Goal: Task Accomplishment & Management: Manage account settings

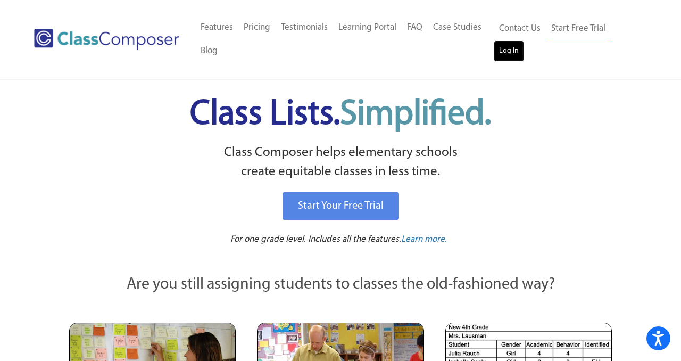
click at [507, 51] on link "Log In" at bounding box center [509, 50] width 30 height 21
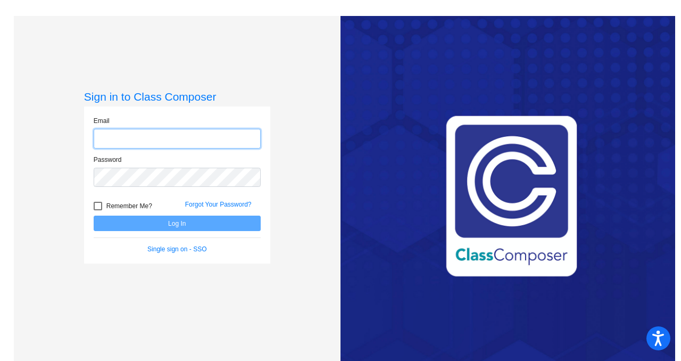
click at [193, 139] on input "email" at bounding box center [177, 139] width 167 height 20
type input "[EMAIL_ADDRESS][DOMAIN_NAME]"
click at [181, 245] on div "Single sign on - SSO" at bounding box center [177, 249] width 183 height 10
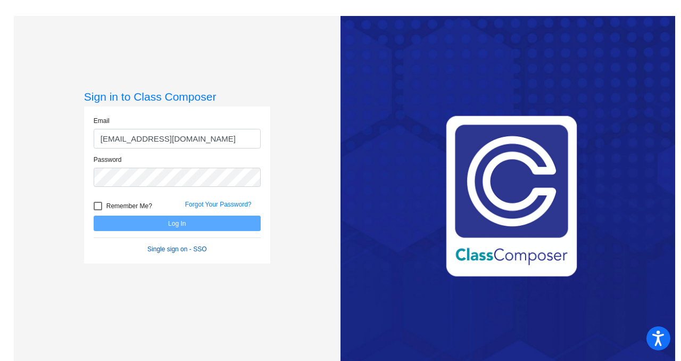
click at [185, 251] on link "Single sign on - SSO" at bounding box center [176, 248] width 59 height 7
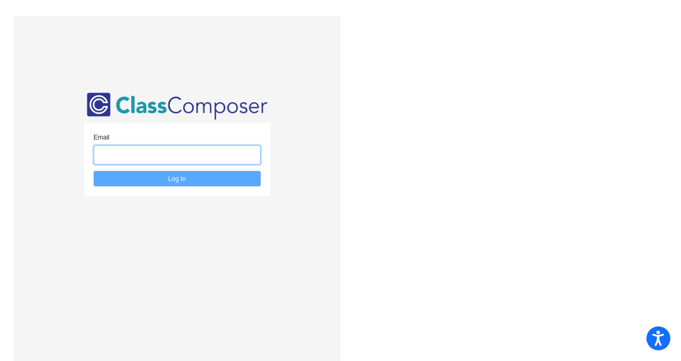
click at [170, 152] on input "email" at bounding box center [177, 155] width 167 height 20
type input "remleys@monroe.wednet.edu"
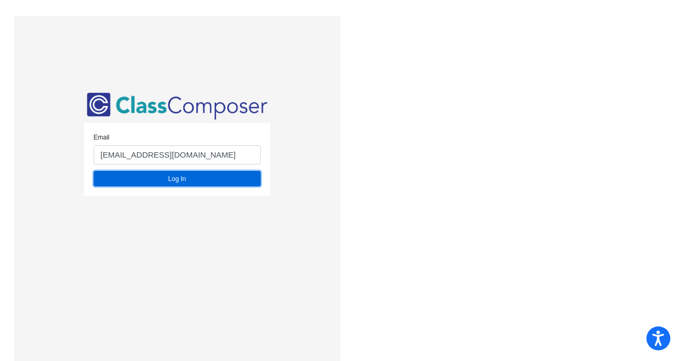
click at [140, 178] on button "Log In" at bounding box center [177, 178] width 167 height 15
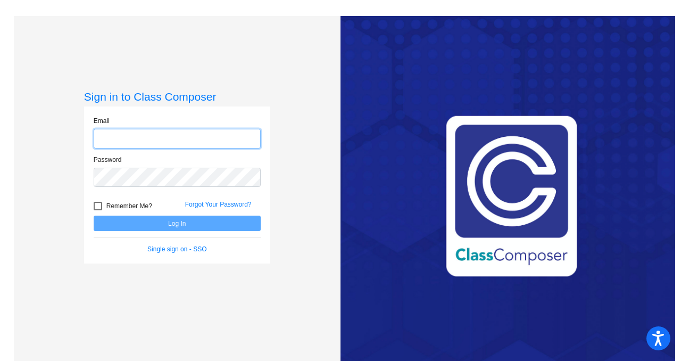
click at [152, 140] on input "email" at bounding box center [177, 139] width 167 height 20
type input "connorss@monroe.wednet.edu"
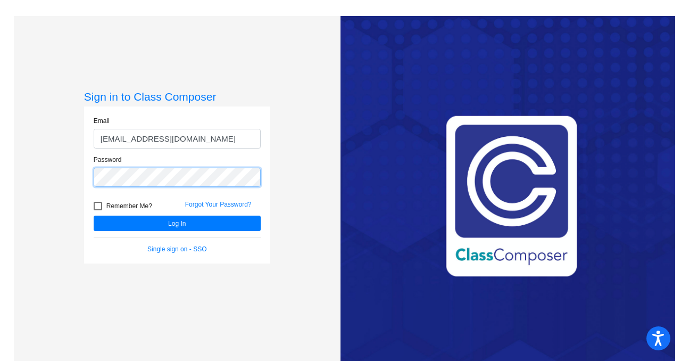
click at [94, 215] on button "Log In" at bounding box center [177, 222] width 167 height 15
click at [215, 206] on link "Forgot Your Password?" at bounding box center [218, 204] width 67 height 7
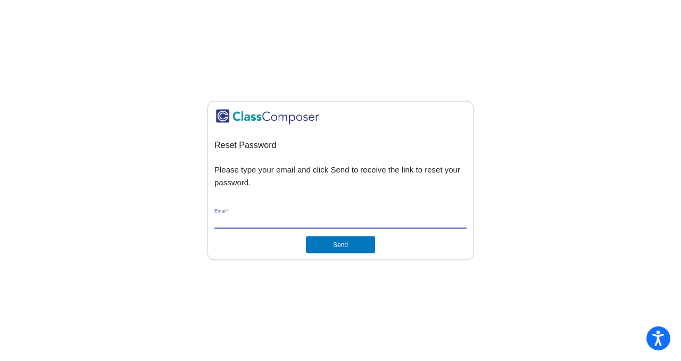
click at [282, 222] on input "Email *" at bounding box center [340, 220] width 252 height 10
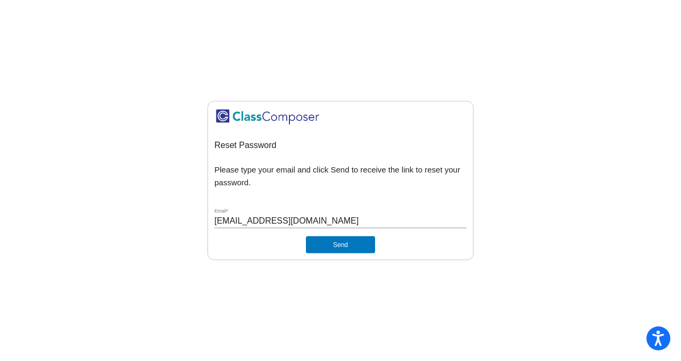
click at [342, 234] on div "connorss@monroe.wednet.edu Email *" at bounding box center [340, 222] width 252 height 28
click at [342, 240] on button "Send" at bounding box center [340, 244] width 69 height 17
click at [250, 220] on input "connorss@monroe.wednet.edu" at bounding box center [340, 220] width 252 height 10
drag, startPoint x: 250, startPoint y: 220, endPoint x: 178, endPoint y: 220, distance: 71.8
click at [178, 220] on mat-sidenav-content "Reset Password Please type your email and click Send to receive the link to res…" at bounding box center [340, 180] width 681 height 361
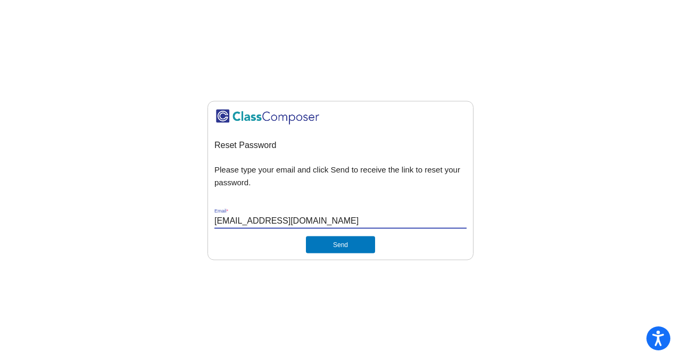
type input "remleys@monroe.wednet.edu"
click at [336, 240] on button "Send" at bounding box center [340, 244] width 69 height 17
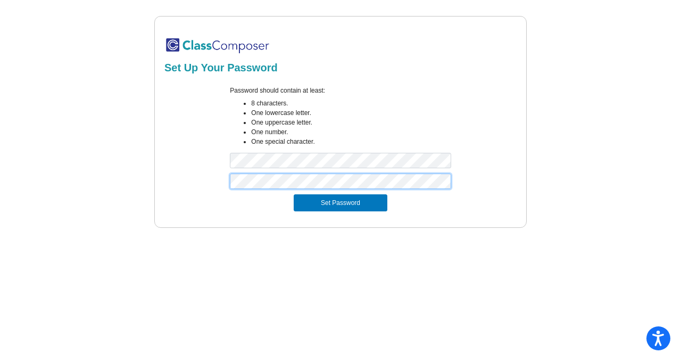
click at [294, 194] on button "Set Password" at bounding box center [341, 202] width 94 height 17
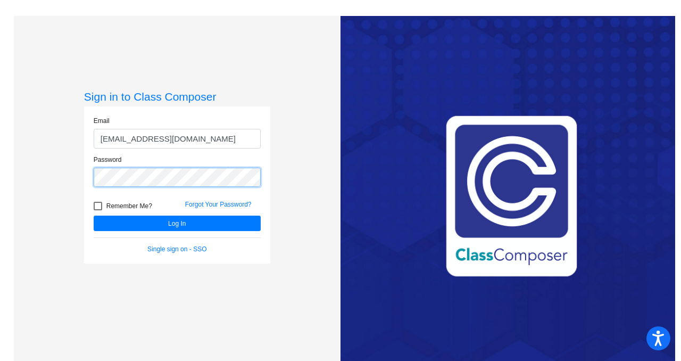
click at [94, 215] on button "Log In" at bounding box center [177, 222] width 167 height 15
click at [34, 179] on div "Sign in to Class Composer Email [EMAIL_ADDRESS][DOMAIN_NAME] Password Remember …" at bounding box center [177, 196] width 327 height 361
click at [94, 215] on button "Log In" at bounding box center [177, 222] width 167 height 15
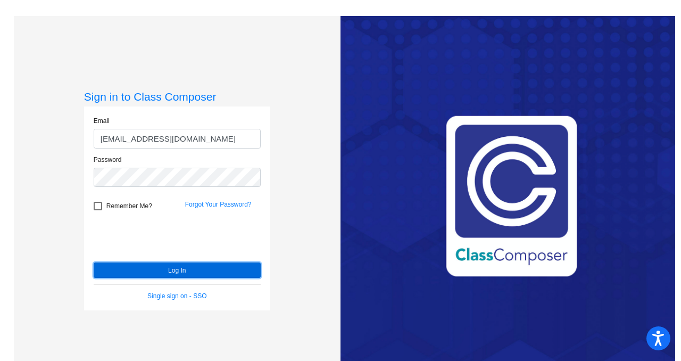
click at [139, 277] on button "Log In" at bounding box center [177, 269] width 167 height 15
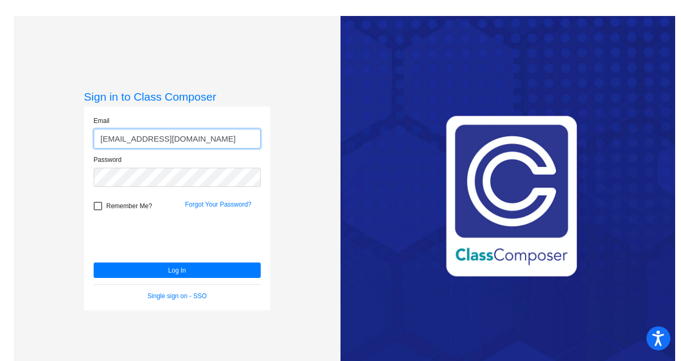
drag, startPoint x: 126, startPoint y: 139, endPoint x: 74, endPoint y: 139, distance: 51.1
click at [74, 139] on div "Sign in to Class Composer Email [EMAIL_ADDRESS][DOMAIN_NAME] Password Remember …" at bounding box center [177, 196] width 327 height 361
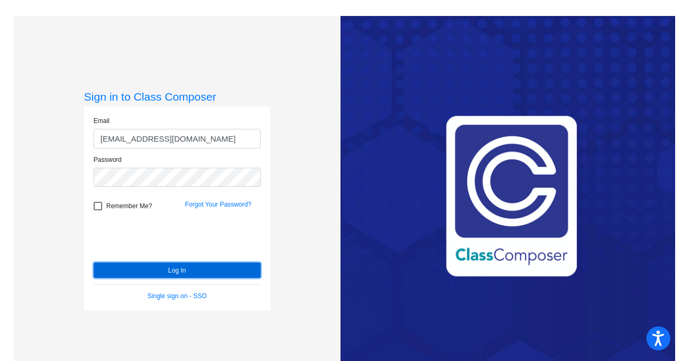
click at [119, 271] on button "Log In" at bounding box center [177, 269] width 167 height 15
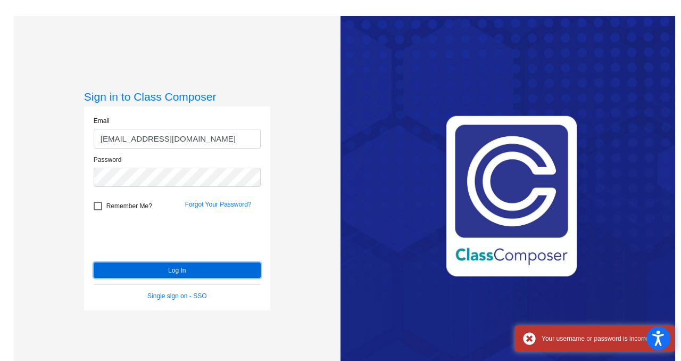
click at [119, 271] on button "Log In" at bounding box center [177, 269] width 167 height 15
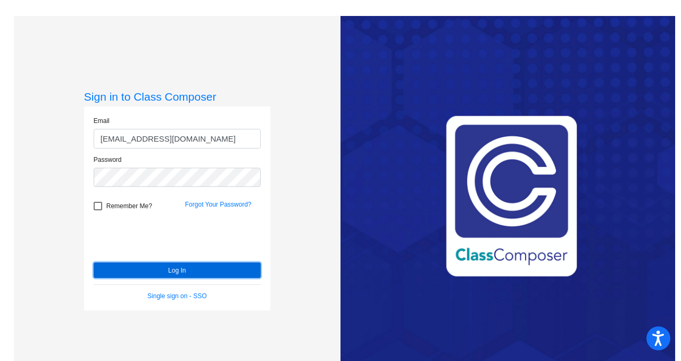
click at [107, 273] on button "Log In" at bounding box center [177, 269] width 167 height 15
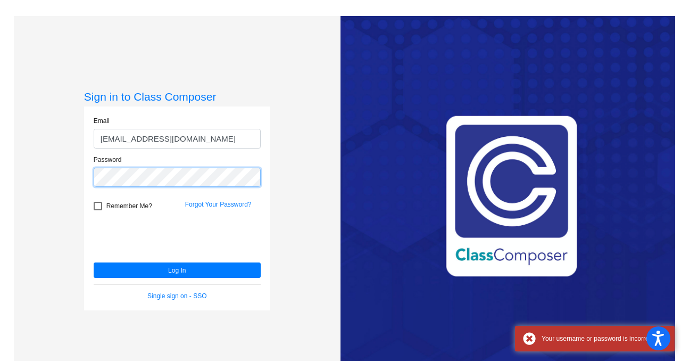
click at [59, 181] on div "Sign in to Class Composer [PERSON_NAME] [PERSON_NAME][EMAIL_ADDRESS][DOMAIN_NAM…" at bounding box center [177, 196] width 327 height 361
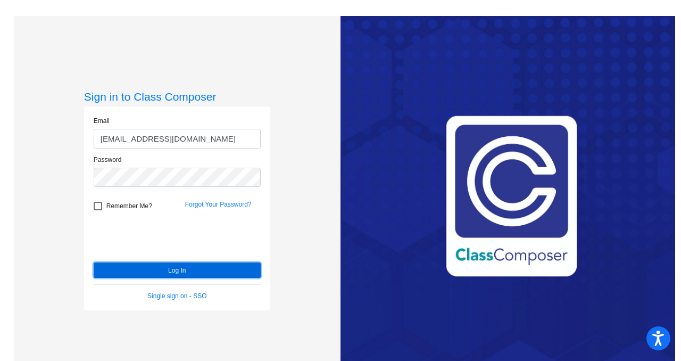
click at [113, 271] on button "Log In" at bounding box center [177, 269] width 167 height 15
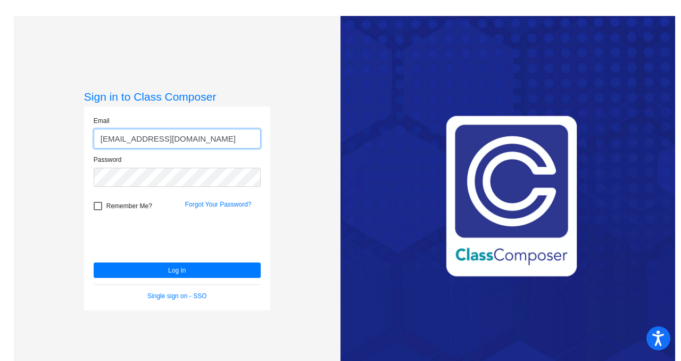
click at [218, 143] on input "[EMAIL_ADDRESS][DOMAIN_NAME]" at bounding box center [177, 139] width 167 height 20
drag, startPoint x: 129, startPoint y: 138, endPoint x: 53, endPoint y: 140, distance: 76.1
click at [53, 140] on div "Sign in to Class Composer [PERSON_NAME] [PERSON_NAME][EMAIL_ADDRESS][DOMAIN_NAM…" at bounding box center [177, 196] width 327 height 361
type input "[EMAIL_ADDRESS][DOMAIN_NAME]"
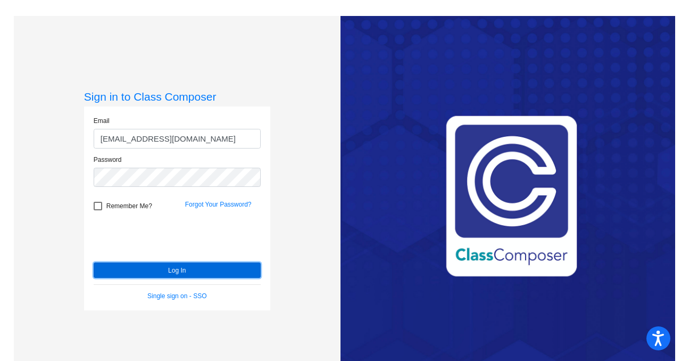
click at [116, 271] on button "Log In" at bounding box center [177, 269] width 167 height 15
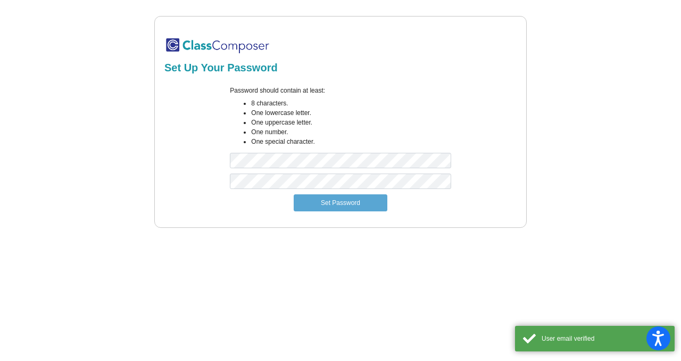
click at [411, 169] on div "Password should contain at least: 8 characters. One lowercase letter. One upper…" at bounding box center [340, 130] width 237 height 88
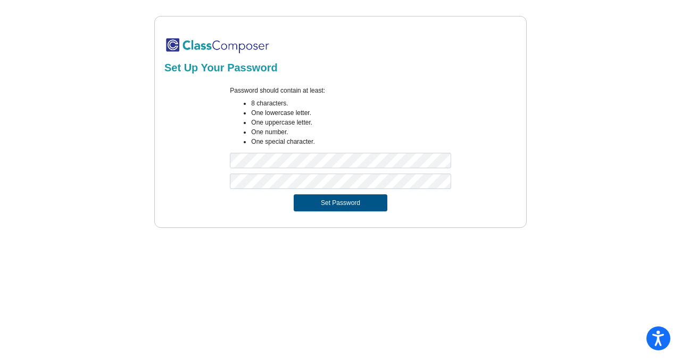
click at [364, 206] on button "Set Password" at bounding box center [341, 202] width 94 height 17
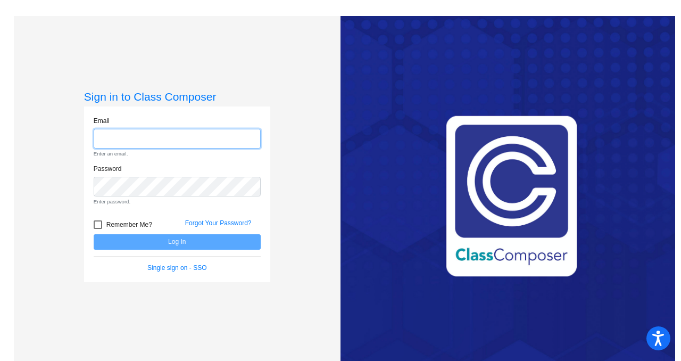
click at [161, 138] on input "email" at bounding box center [177, 139] width 167 height 20
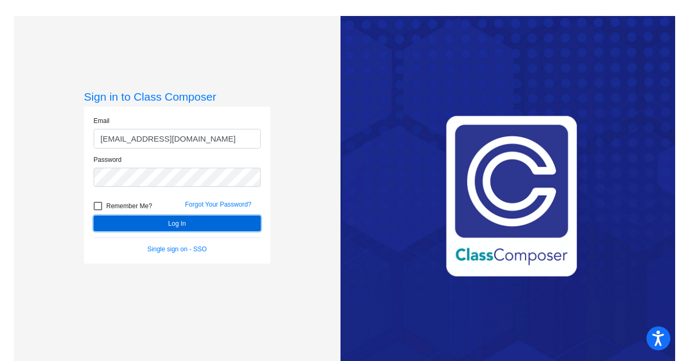
click at [160, 220] on button "Log In" at bounding box center [177, 222] width 167 height 15
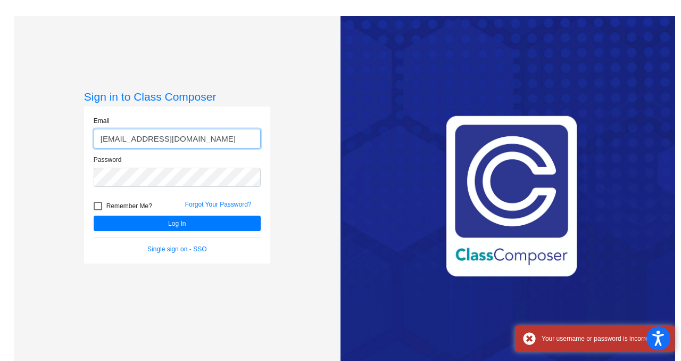
drag, startPoint x: 123, startPoint y: 137, endPoint x: 59, endPoint y: 142, distance: 64.6
click at [59, 142] on div "Sign in to Class Composer Email [EMAIL_ADDRESS][DOMAIN_NAME] Password Remember …" at bounding box center [177, 196] width 327 height 361
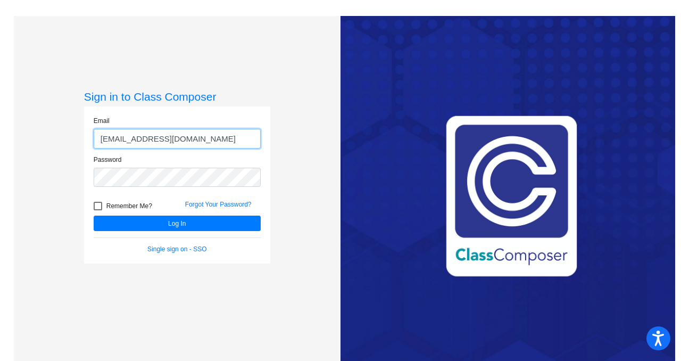
click at [187, 133] on input "[EMAIL_ADDRESS][DOMAIN_NAME]" at bounding box center [177, 139] width 167 height 20
click at [188, 139] on input "[EMAIL_ADDRESS][DOMAIN_NAME]" at bounding box center [177, 139] width 167 height 20
click at [172, 214] on div "Remember Me?" at bounding box center [132, 208] width 92 height 16
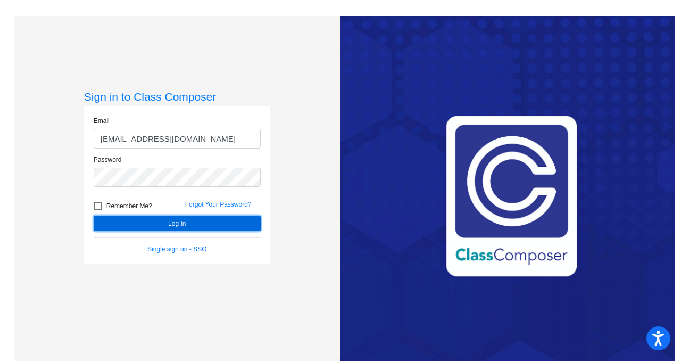
click at [170, 220] on button "Log In" at bounding box center [177, 222] width 167 height 15
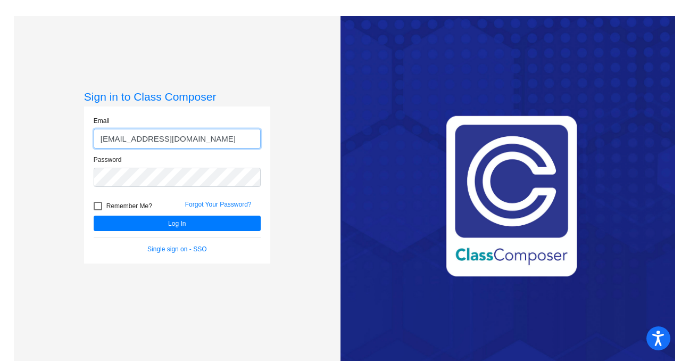
drag, startPoint x: 128, startPoint y: 139, endPoint x: 81, endPoint y: 139, distance: 47.4
click at [81, 139] on div "Sign in to Class Composer Email connorss@monroe.wednet.edu Password Remember Me…" at bounding box center [177, 196] width 327 height 361
type input "remleys@monroe.wednet.edu"
click at [127, 215] on div "Remember Me?" at bounding box center [132, 208] width 92 height 16
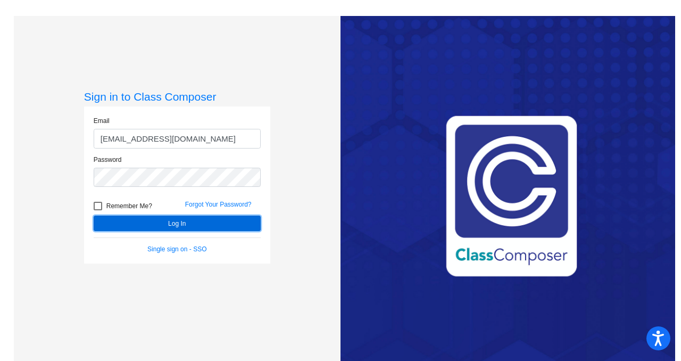
click at [129, 228] on button "Log In" at bounding box center [177, 222] width 167 height 15
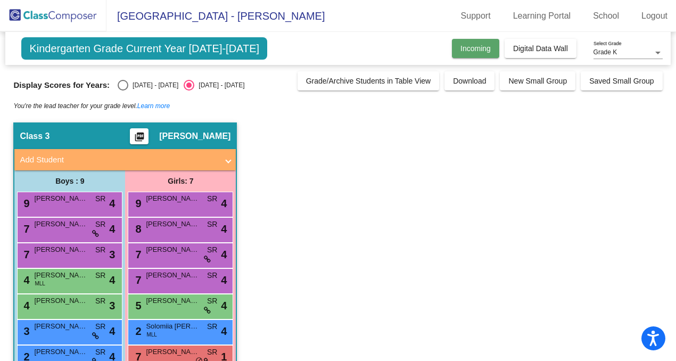
drag, startPoint x: 528, startPoint y: 43, endPoint x: 461, endPoint y: 54, distance: 68.6
click at [461, 54] on div "Incoming Digital Data Wall" at bounding box center [553, 48] width 203 height 19
click at [461, 54] on button "Incoming" at bounding box center [475, 48] width 47 height 19
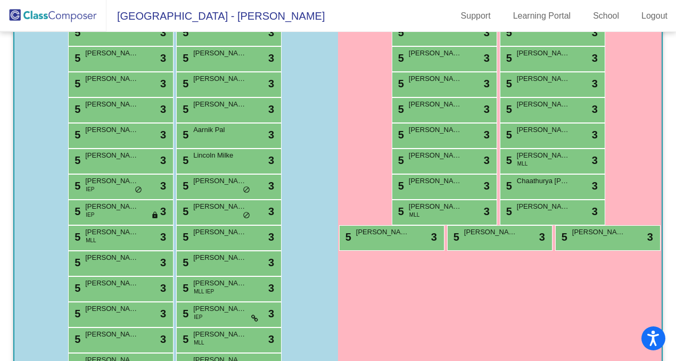
scroll to position [282, 0]
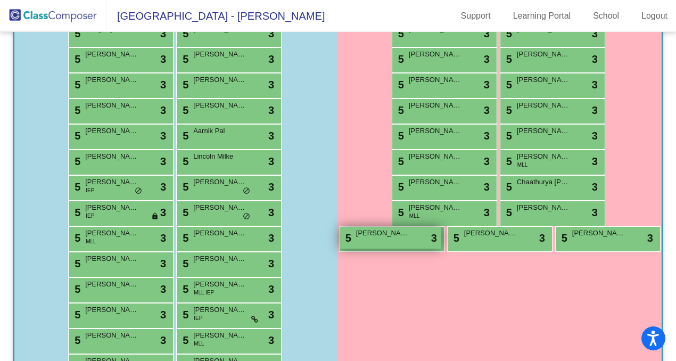
click at [409, 236] on span "Chershitha Garnipudi" at bounding box center [382, 233] width 53 height 11
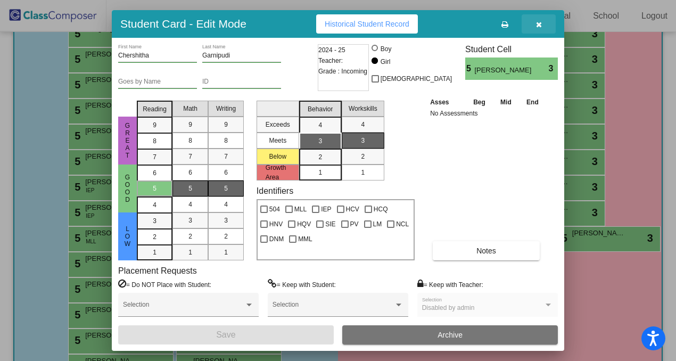
click at [538, 27] on icon "button" at bounding box center [539, 24] width 6 height 7
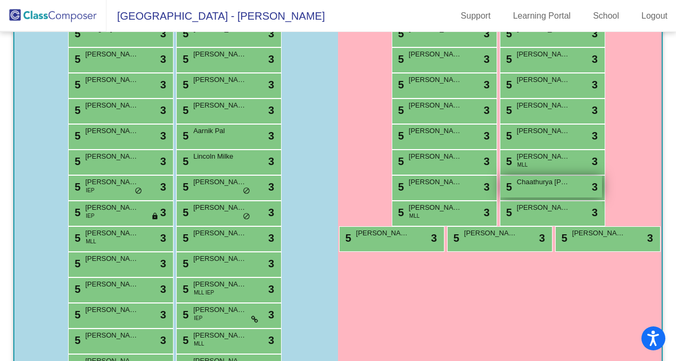
click at [534, 184] on span "Chaathurya Tankasala" at bounding box center [543, 182] width 53 height 11
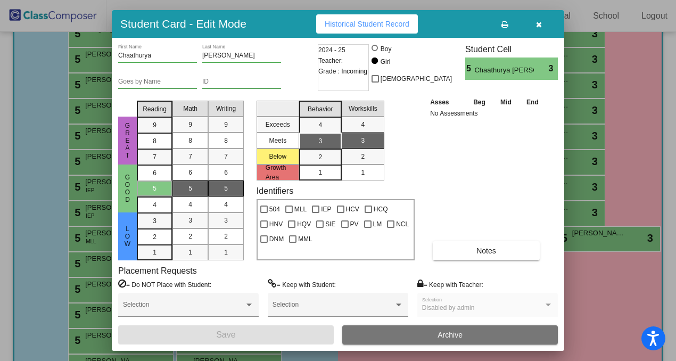
click at [545, 29] on button "button" at bounding box center [538, 23] width 34 height 19
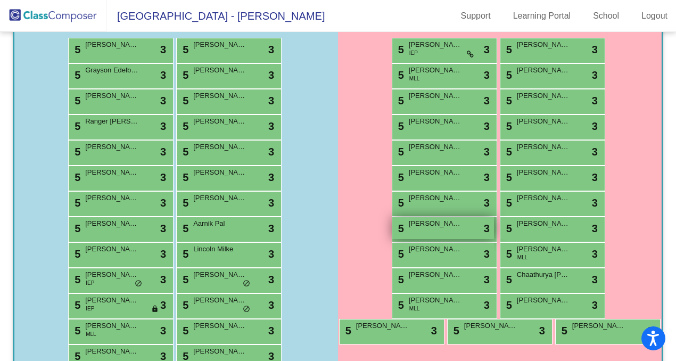
scroll to position [188, 0]
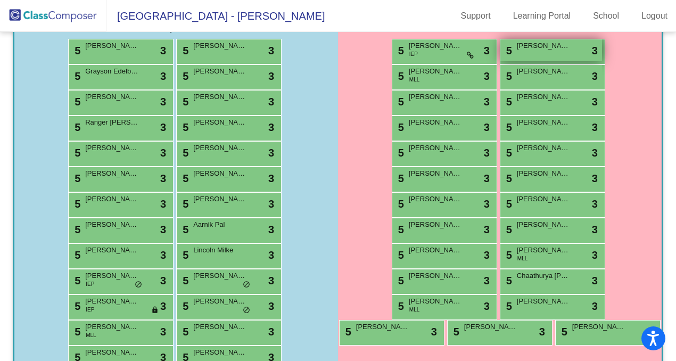
click at [528, 54] on div "5 Annabelle Kroenung lock do_not_disturb_alt 3" at bounding box center [551, 50] width 102 height 22
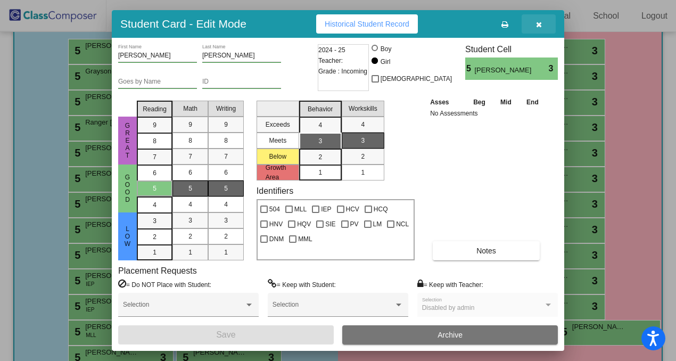
click at [550, 27] on button "button" at bounding box center [538, 23] width 34 height 19
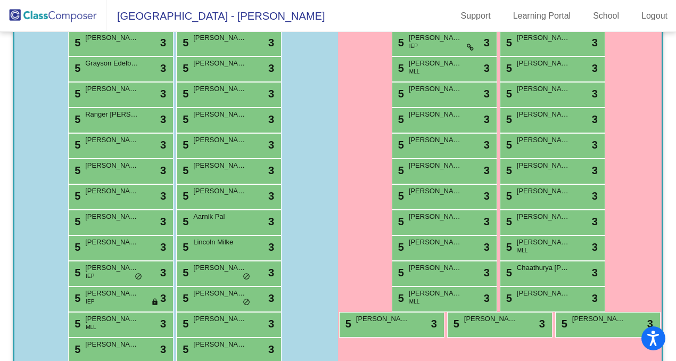
scroll to position [197, 0]
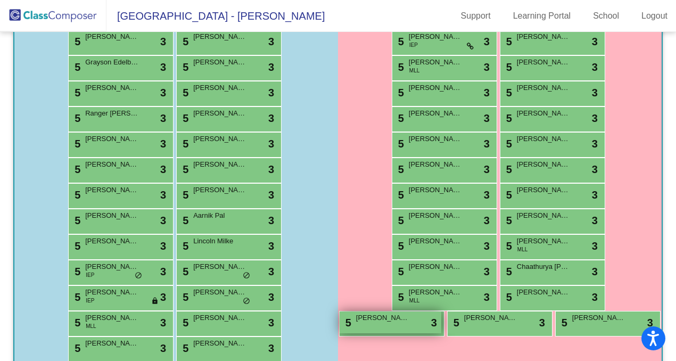
click at [409, 318] on span "Chershitha Garnipudi" at bounding box center [382, 317] width 53 height 11
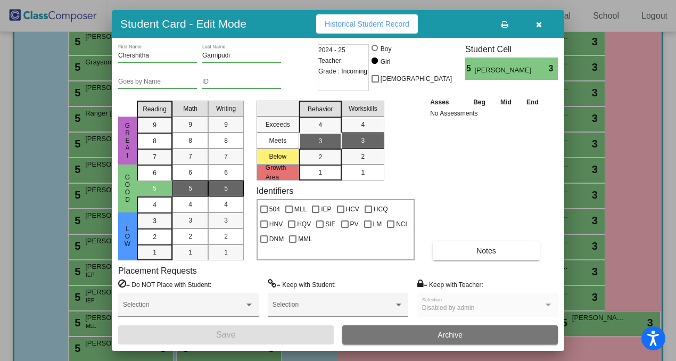
click at [535, 26] on button "button" at bounding box center [538, 23] width 34 height 19
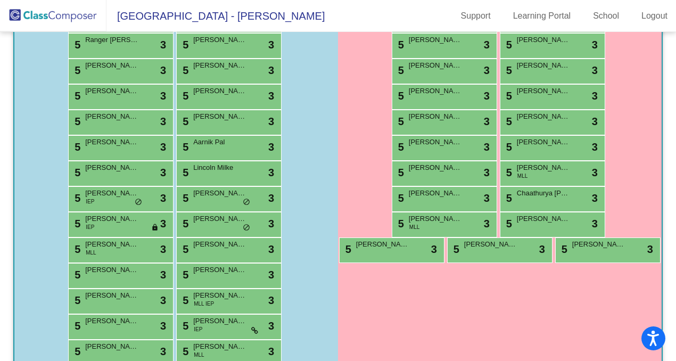
scroll to position [271, 0]
click at [151, 226] on span "lock" at bounding box center [154, 227] width 7 height 9
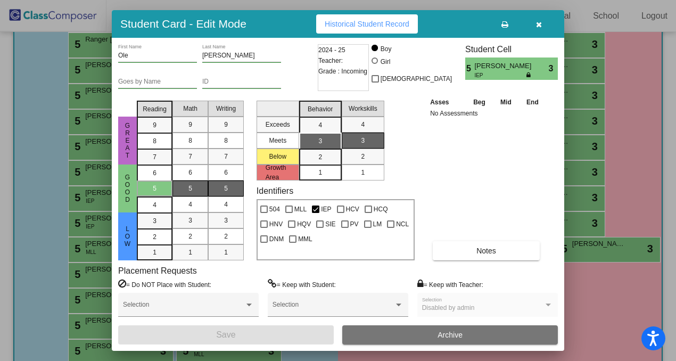
click at [541, 30] on button "button" at bounding box center [538, 23] width 34 height 19
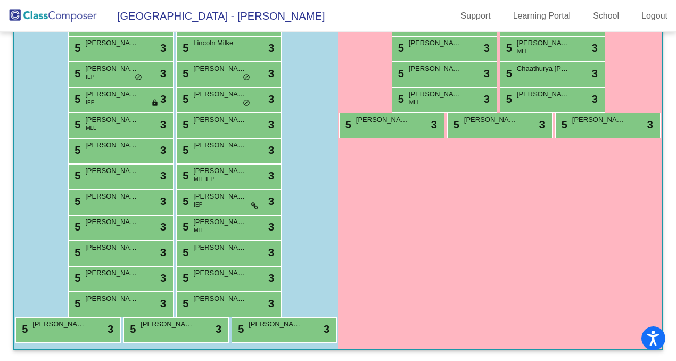
scroll to position [416, 0]
click at [245, 190] on div "5 Riyan Hundal IEP lock do_not_disturb_alt 3" at bounding box center [228, 201] width 102 height 22
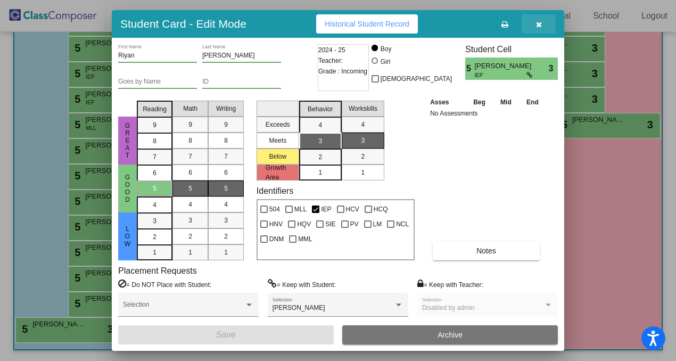
click at [543, 25] on button "button" at bounding box center [538, 23] width 34 height 19
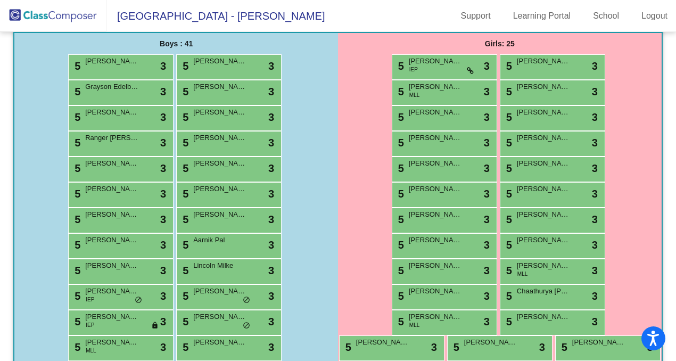
scroll to position [182, 0]
